Goal: Information Seeking & Learning: Understand process/instructions

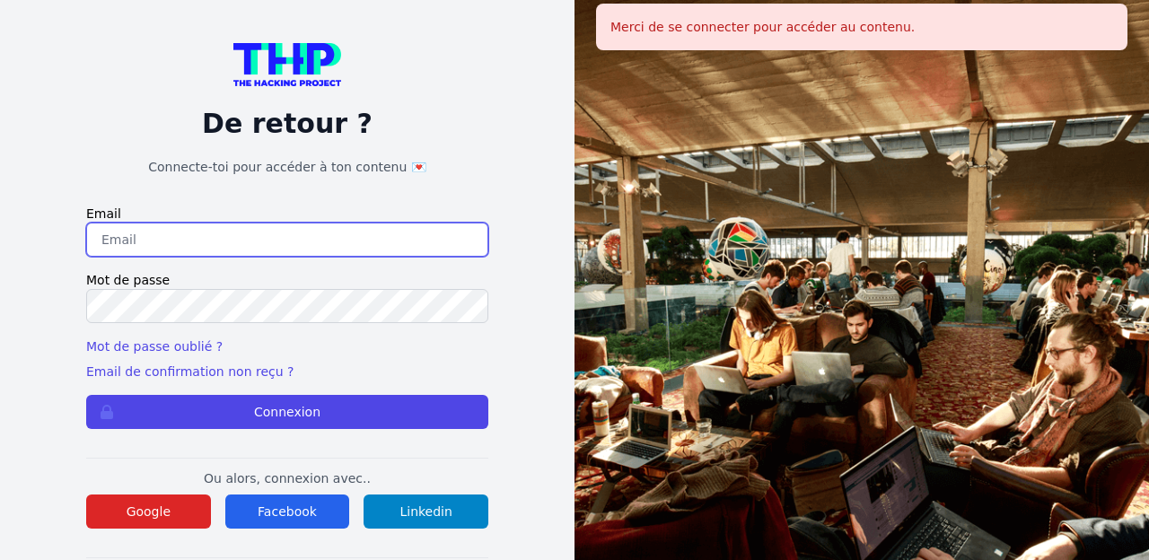
click at [425, 253] on input "email" at bounding box center [287, 240] width 402 height 34
paste input "mulezig2014@outlook.fr"
type input "mulezig2014@outlook.fr"
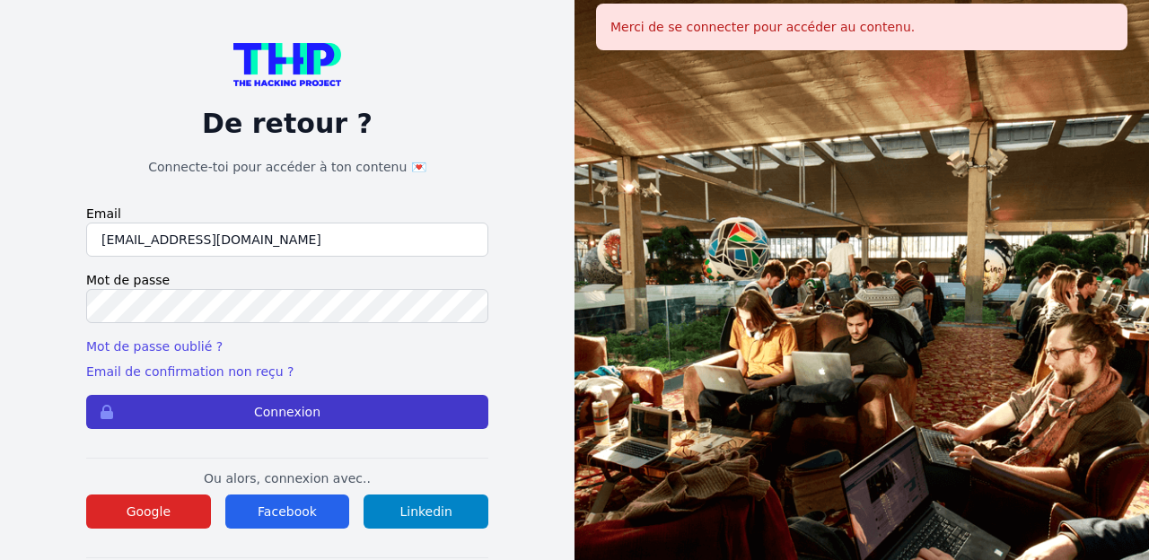
click at [321, 412] on button "Connexion" at bounding box center [287, 412] width 402 height 34
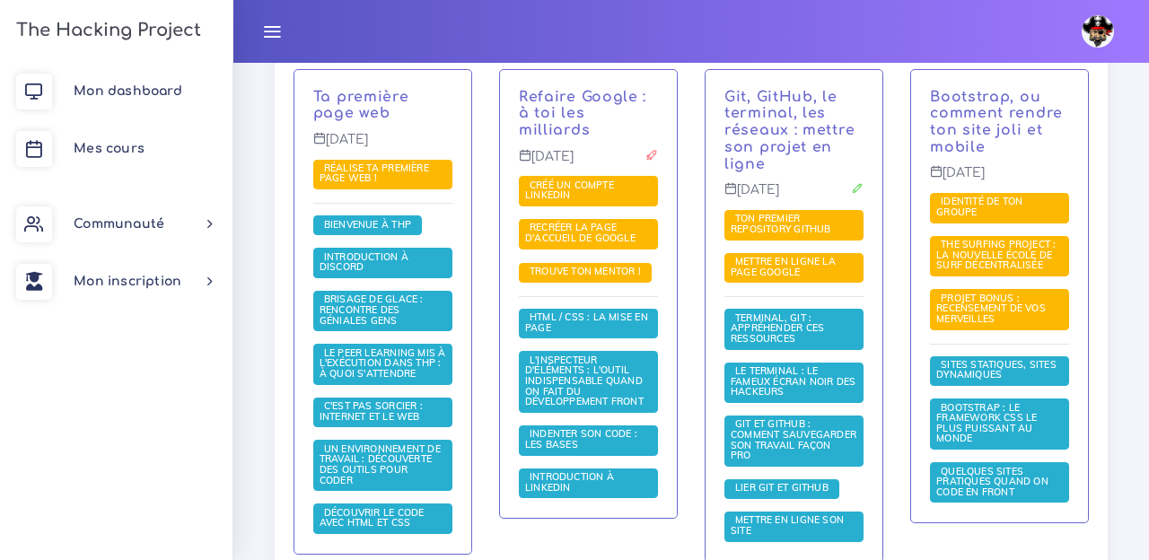
scroll to position [477, 0]
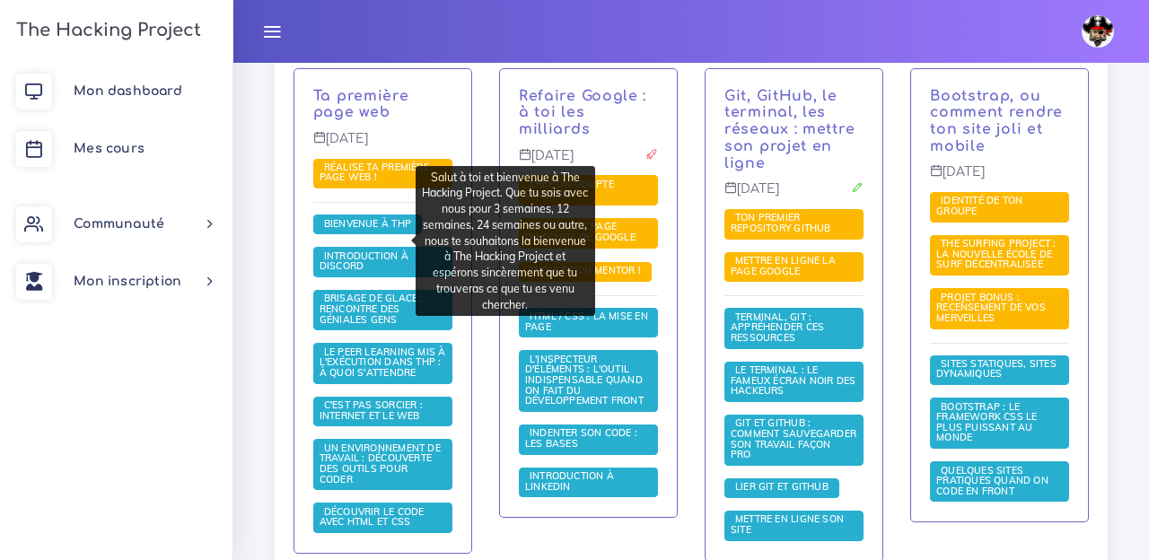
click at [357, 234] on span "Bienvenue à THP" at bounding box center [367, 225] width 109 height 20
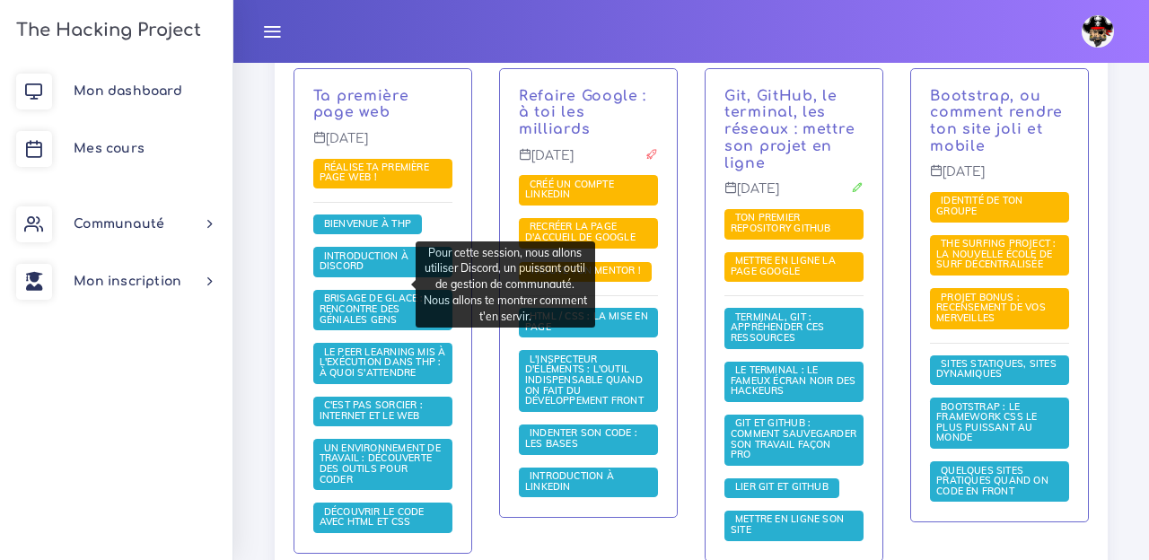
click at [348, 273] on span "Introduction à Discord" at bounding box center [364, 261] width 89 height 23
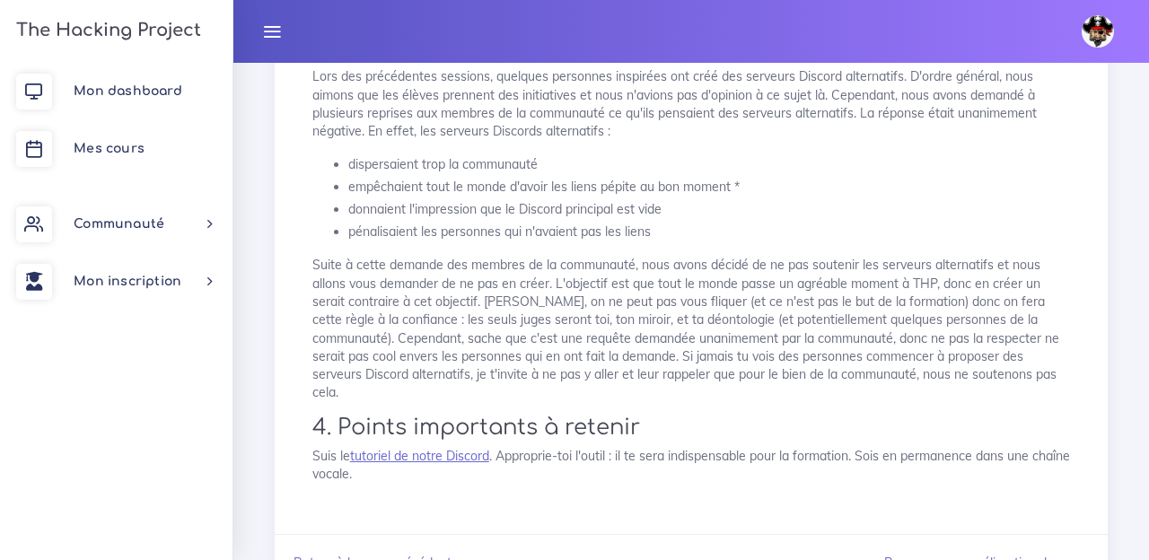
scroll to position [1845, 0]
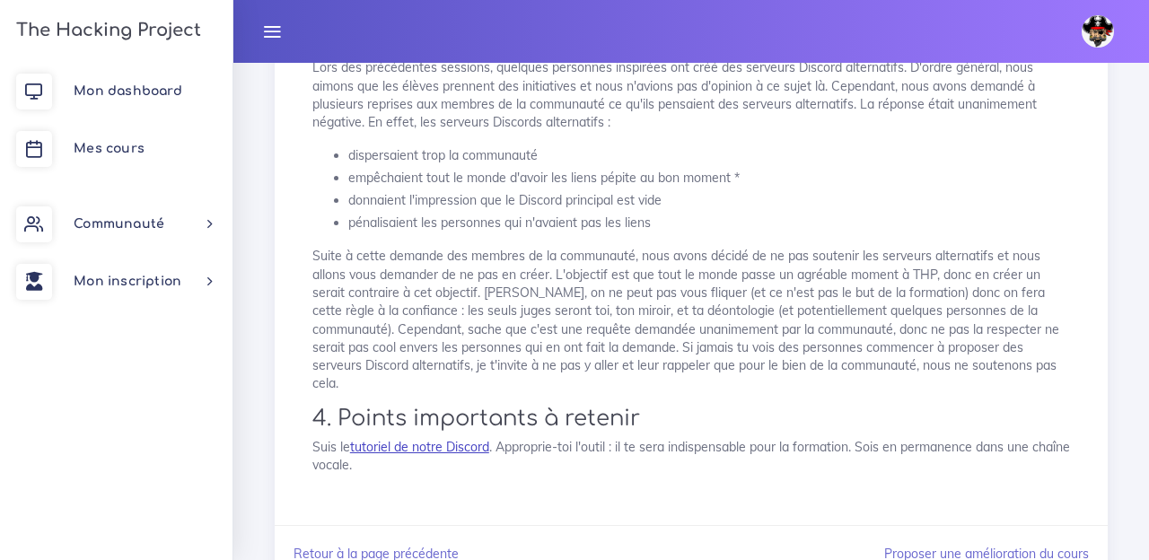
click at [441, 439] on link "tutoriel de notre Discord" at bounding box center [419, 447] width 139 height 16
click at [445, 439] on link "tutoriel de notre Discord" at bounding box center [419, 447] width 139 height 16
